Goal: Task Accomplishment & Management: Use online tool/utility

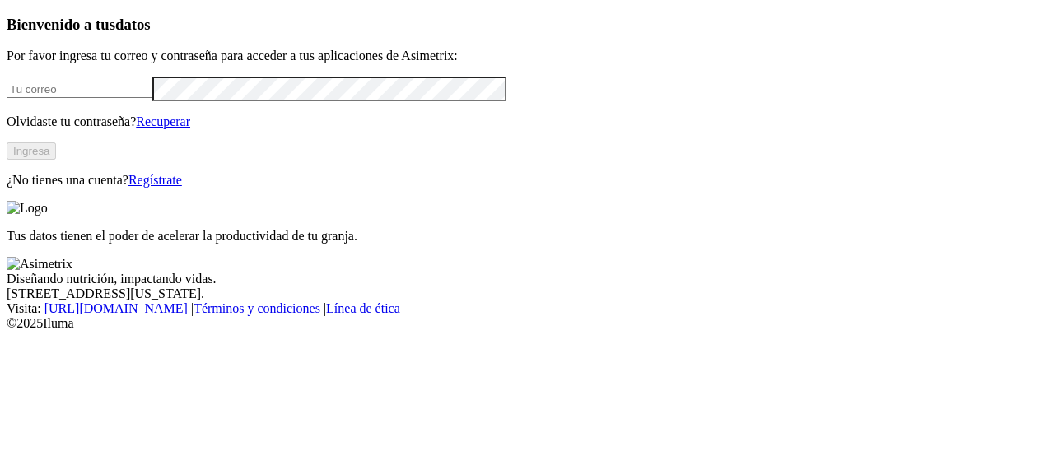
click at [152, 98] on input "email" at bounding box center [80, 89] width 146 height 17
type input "[PERSON_NAME][EMAIL_ADDRESS][PERSON_NAME][DOMAIN_NAME]"
click at [56, 160] on button "Ingresa" at bounding box center [31, 150] width 49 height 17
